Goal: Task Accomplishment & Management: Manage account settings

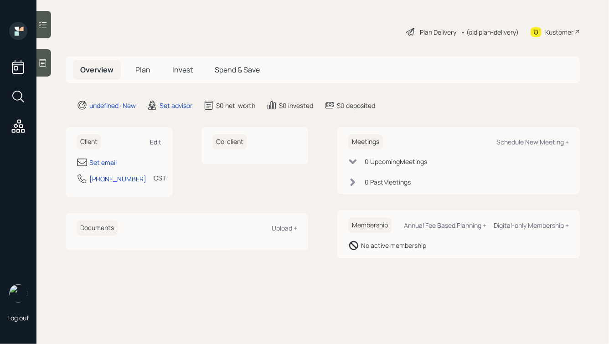
click at [155, 141] on div "Edit" at bounding box center [155, 142] width 11 height 9
select select "America/[GEOGRAPHIC_DATA]"
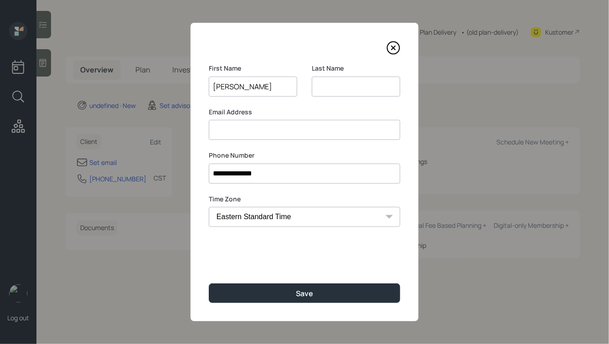
type input "[PERSON_NAME]"
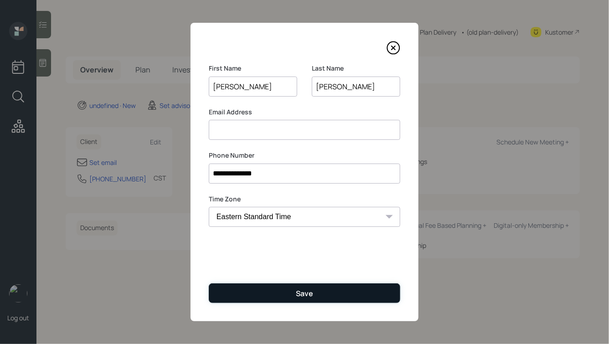
click at [270, 284] on button "Save" at bounding box center [305, 294] width 192 height 20
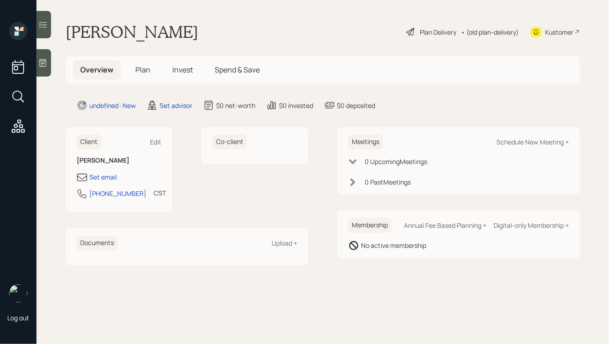
click at [44, 59] on icon at bounding box center [43, 63] width 7 height 8
